Goal: Information Seeking & Learning: Learn about a topic

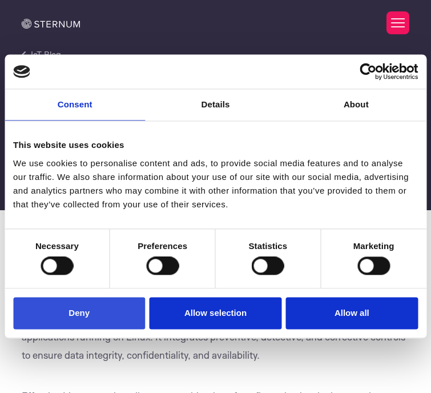
click at [118, 307] on button "Deny" at bounding box center [79, 313] width 132 height 33
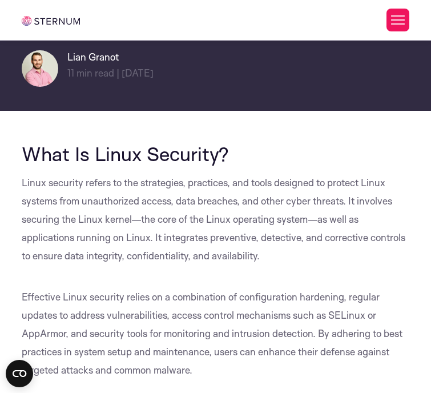
scroll to position [93, 0]
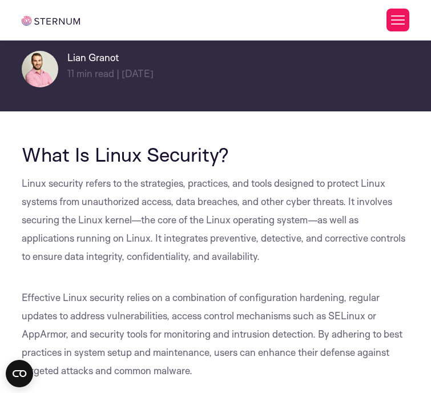
click at [157, 203] on span "Linux security refers to the strategies, practices, and tools designed to prote…" at bounding box center [214, 219] width 384 height 85
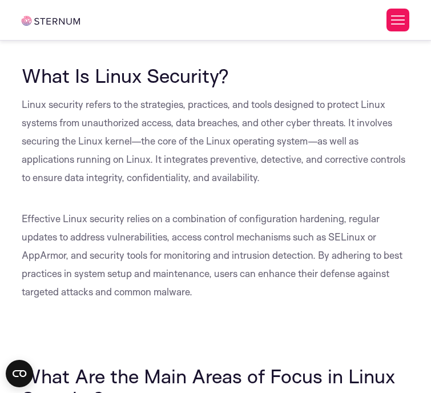
scroll to position [182, 0]
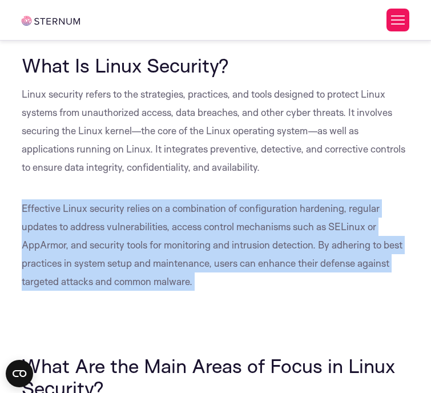
drag, startPoint x: 13, startPoint y: 210, endPoint x: 221, endPoint y: 289, distance: 222.2
copy div "Effective Linux security relies on a combination of configuration hardening, re…"
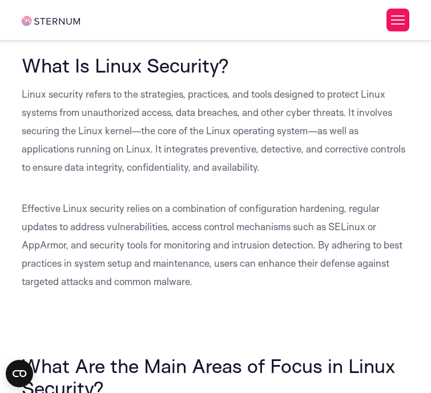
click at [139, 281] on span "Effective Linux security relies on a combination of configuration hardening, re…" at bounding box center [212, 244] width 381 height 85
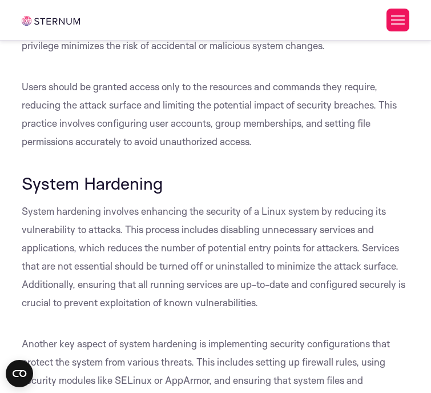
scroll to position [894, 0]
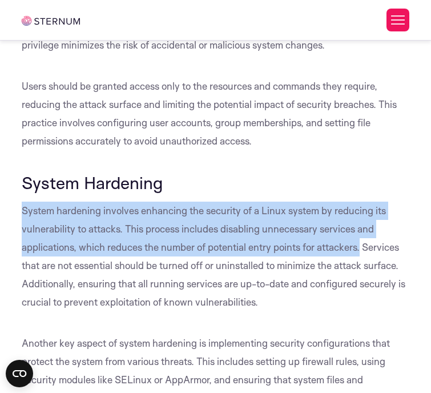
drag, startPoint x: 18, startPoint y: 209, endPoint x: 363, endPoint y: 249, distance: 347.5
copy span "System hardening involves enhancing the security of a Linux system by reducing …"
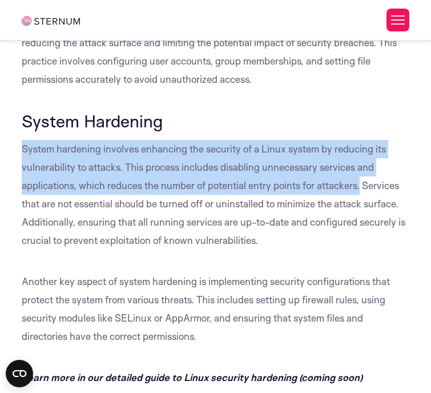
scroll to position [959, 0]
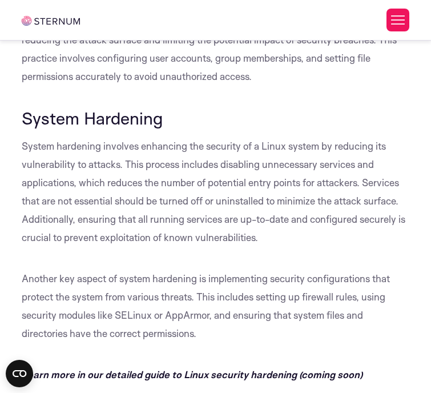
click at [371, 184] on span "System hardening involves enhancing the security of a Linux system by reducing …" at bounding box center [214, 191] width 384 height 103
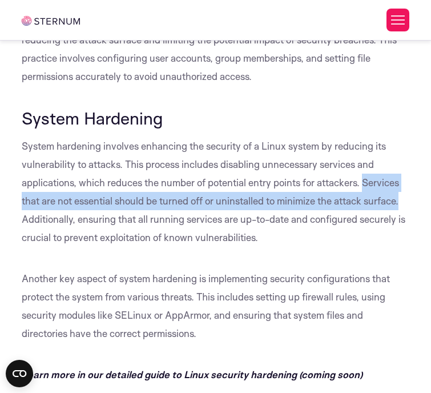
drag, startPoint x: 365, startPoint y: 183, endPoint x: 410, endPoint y: 205, distance: 49.6
copy span "Services that are not essential should be turned off or uninstalled to minimize…"
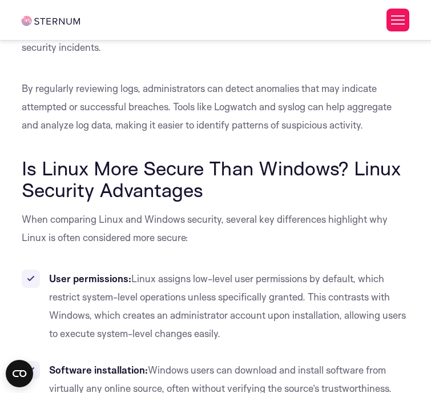
scroll to position [1898, 0]
